Goal: Transaction & Acquisition: Purchase product/service

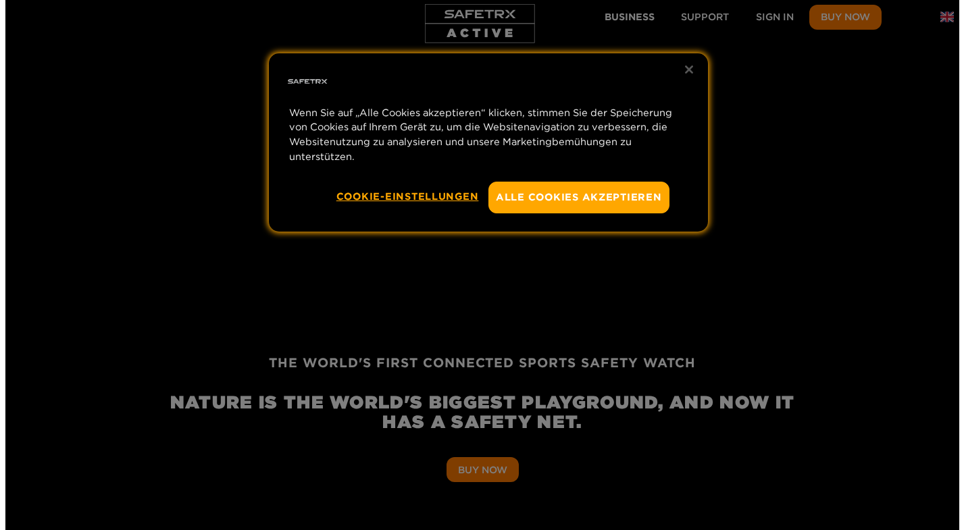
scroll to position [0, 1877]
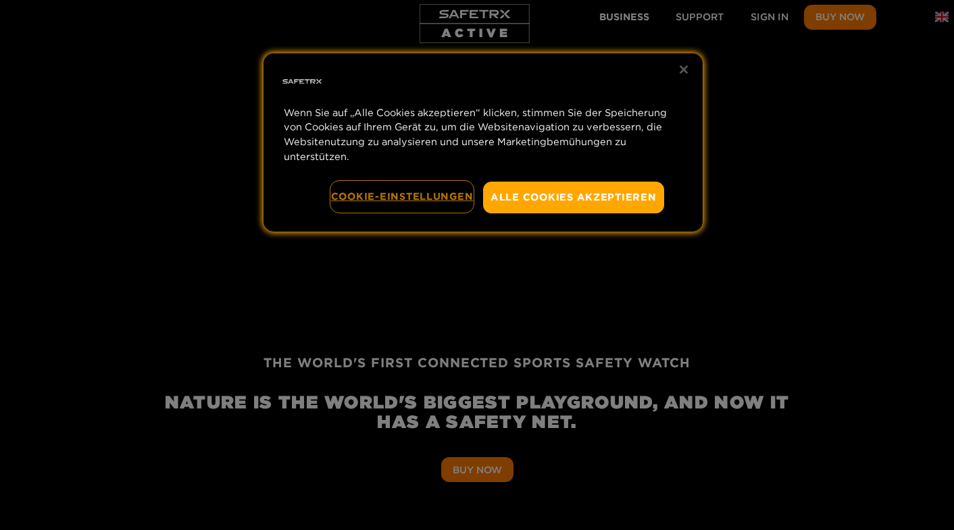
click at [420, 203] on button "Cookie-Einstellungen" at bounding box center [402, 197] width 143 height 30
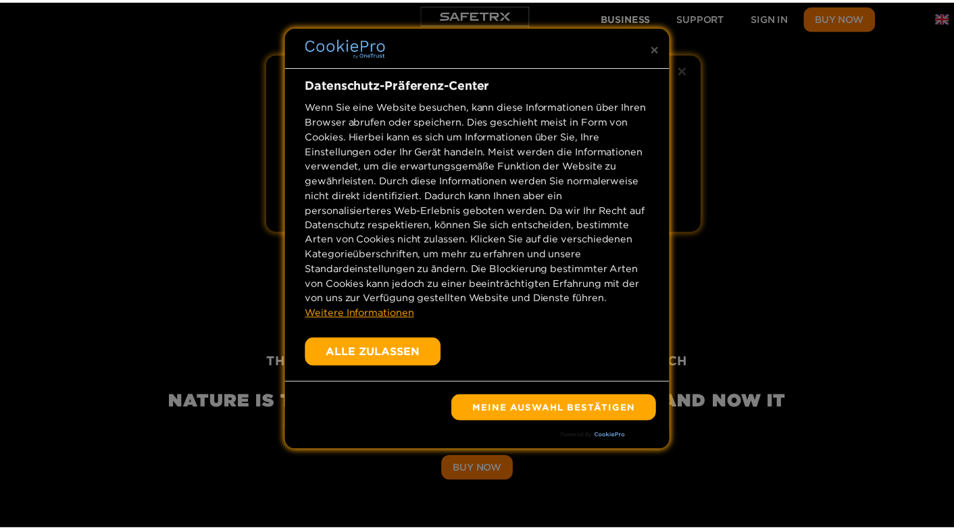
scroll to position [0, 2502]
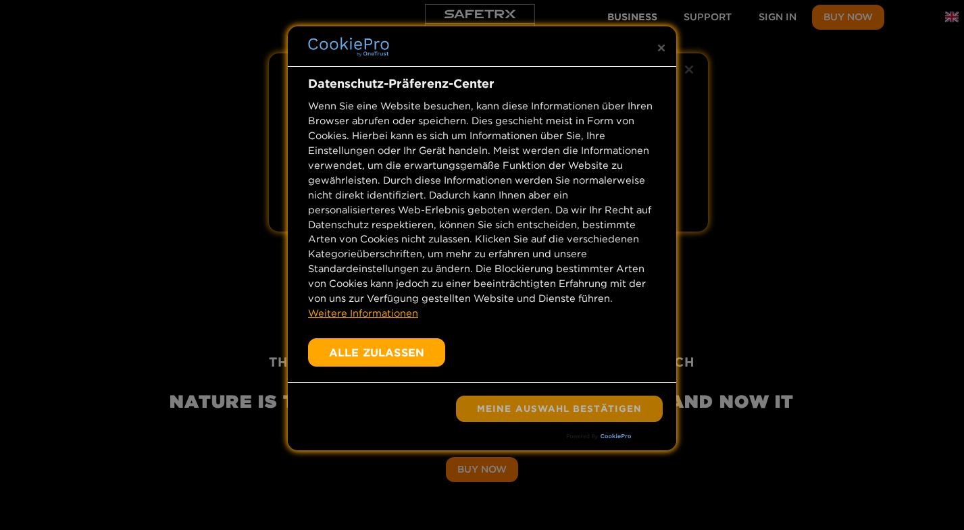
click at [560, 407] on button "Meine Auswahl bestätigen" at bounding box center [559, 409] width 207 height 27
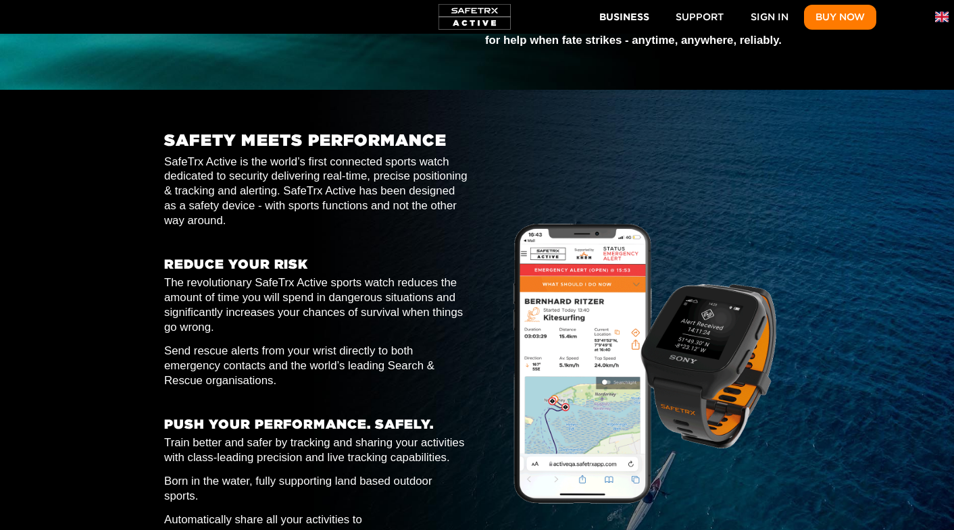
scroll to position [0, 0]
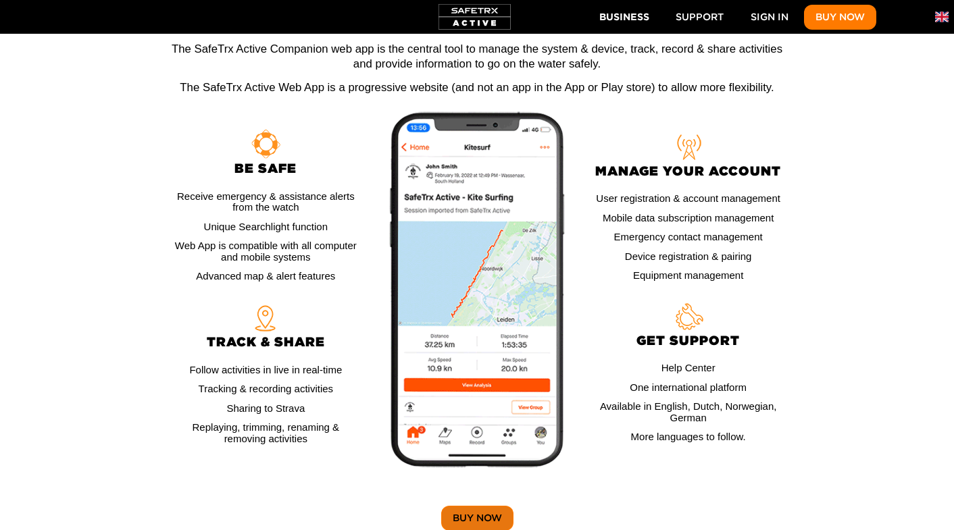
click at [478, 510] on span "Buy Now" at bounding box center [477, 518] width 49 height 17
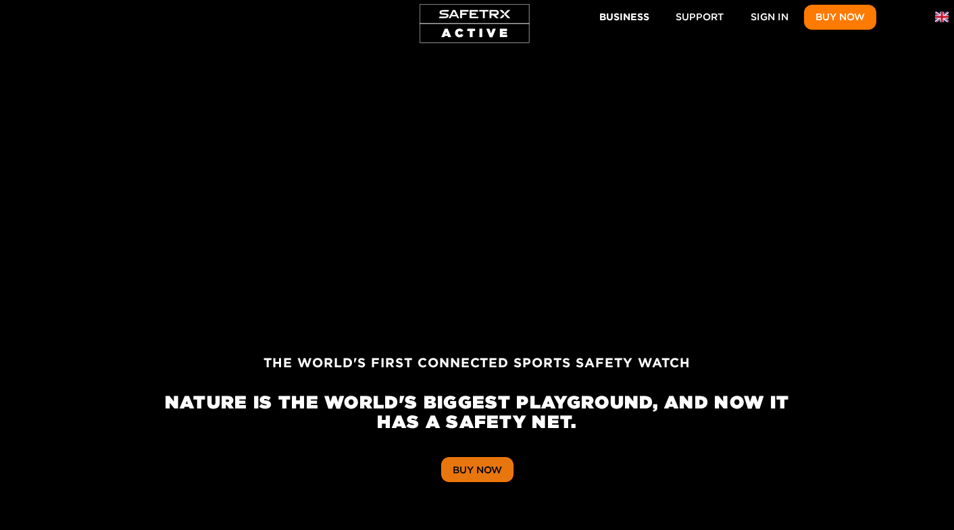
click at [484, 480] on button "Buy Now" at bounding box center [477, 469] width 72 height 25
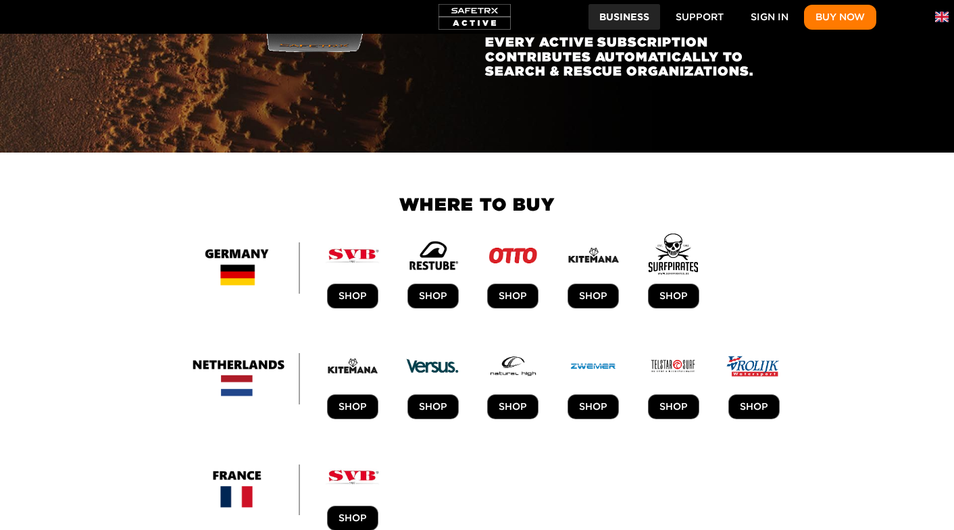
click at [634, 16] on span "Business" at bounding box center [624, 17] width 50 height 17
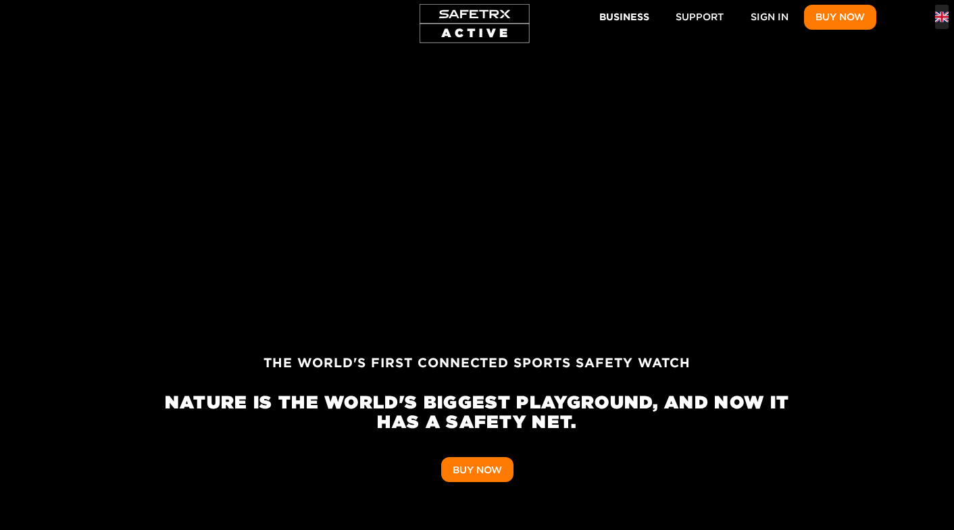
click at [940, 16] on img "button" at bounding box center [942, 17] width 14 height 14
click at [934, 40] on img at bounding box center [935, 35] width 14 height 14
click at [946, 15] on img "button" at bounding box center [942, 17] width 14 height 14
